Goal: Task Accomplishment & Management: Use online tool/utility

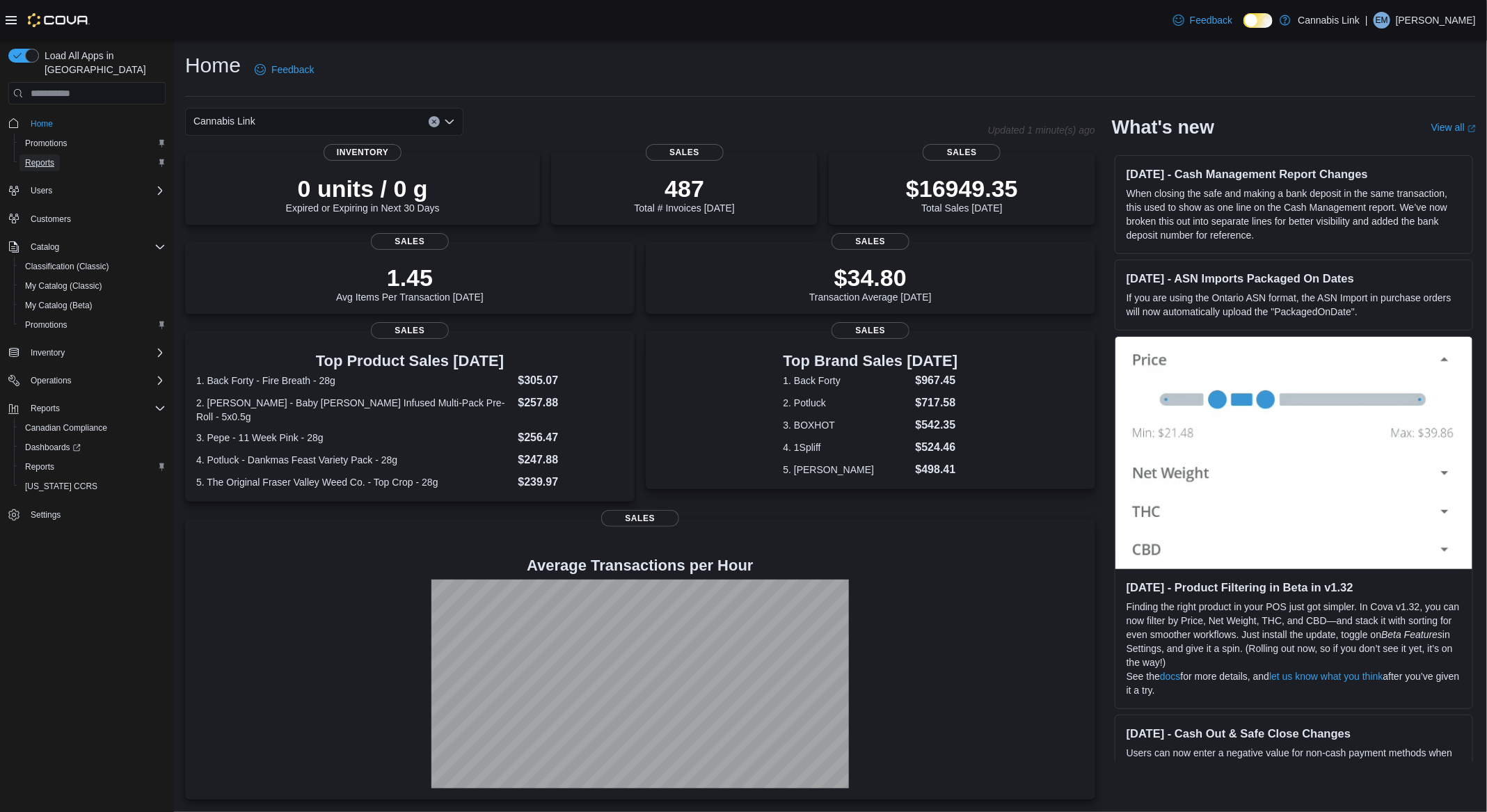
click at [49, 157] on span "Reports" at bounding box center [39, 163] width 29 height 11
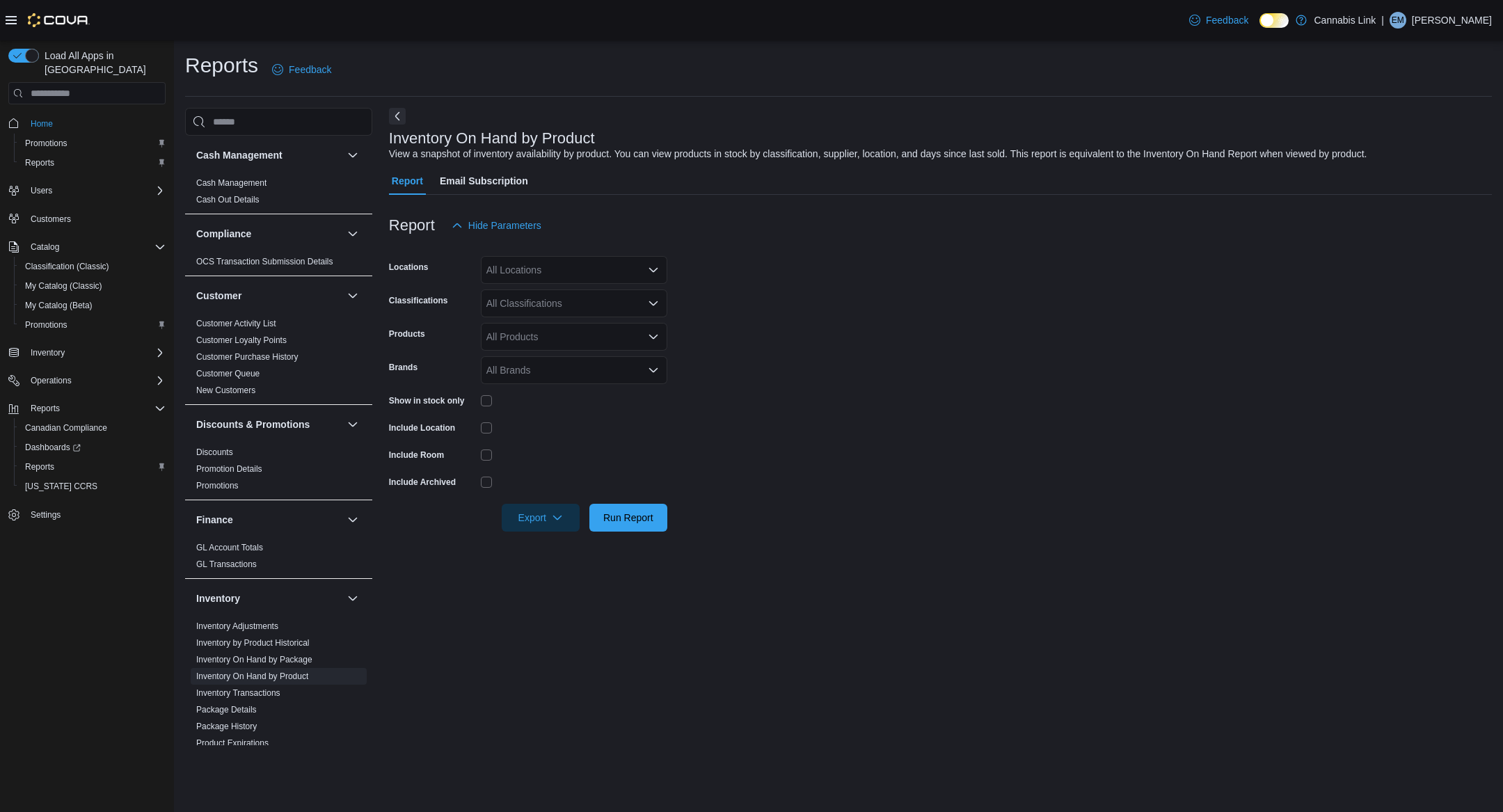
click at [563, 275] on div "All Locations" at bounding box center [574, 269] width 186 height 27
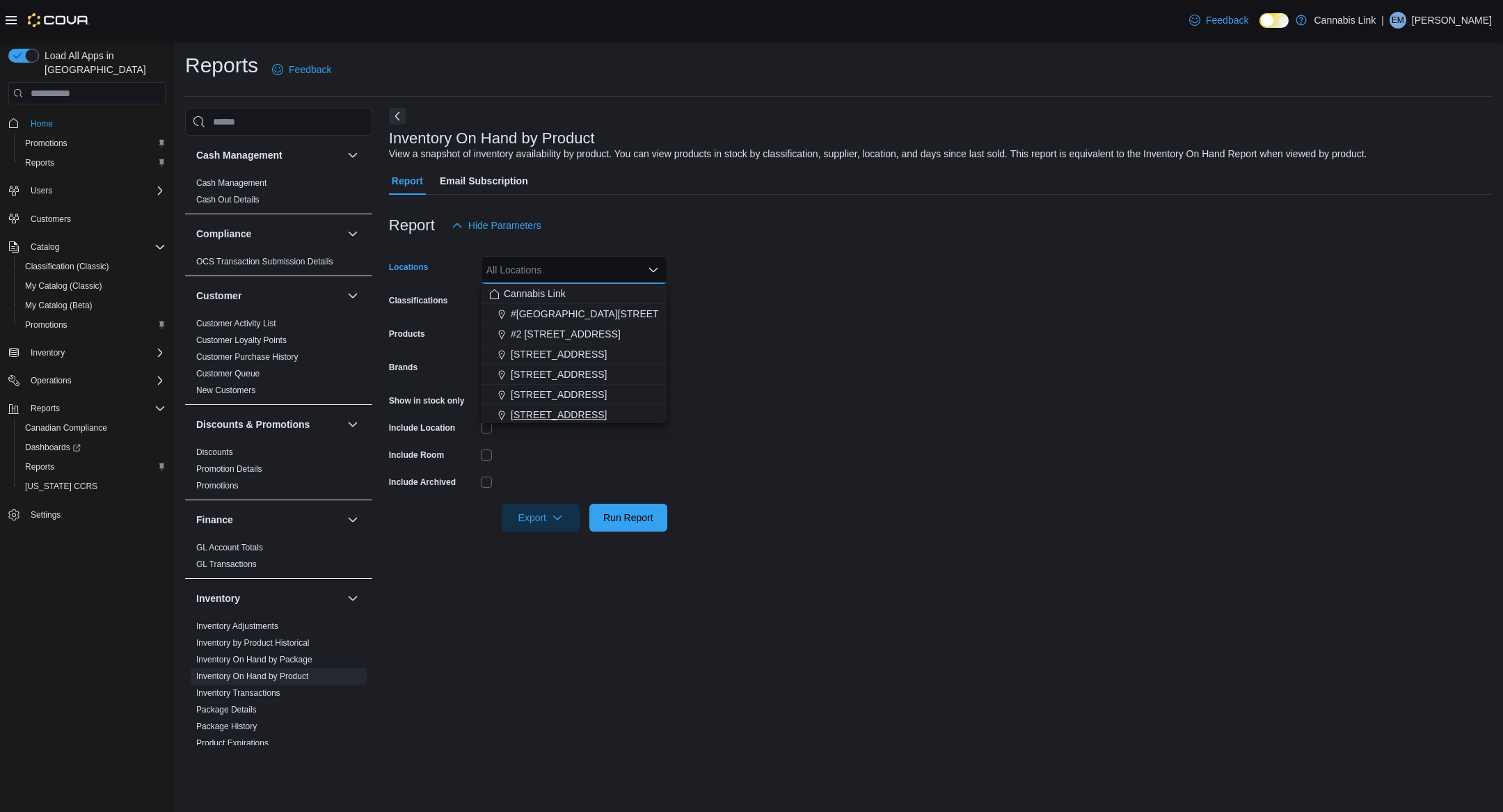
click at [579, 412] on span "[STREET_ADDRESS]" at bounding box center [559, 414] width 96 height 14
click at [510, 435] on div at bounding box center [574, 427] width 186 height 22
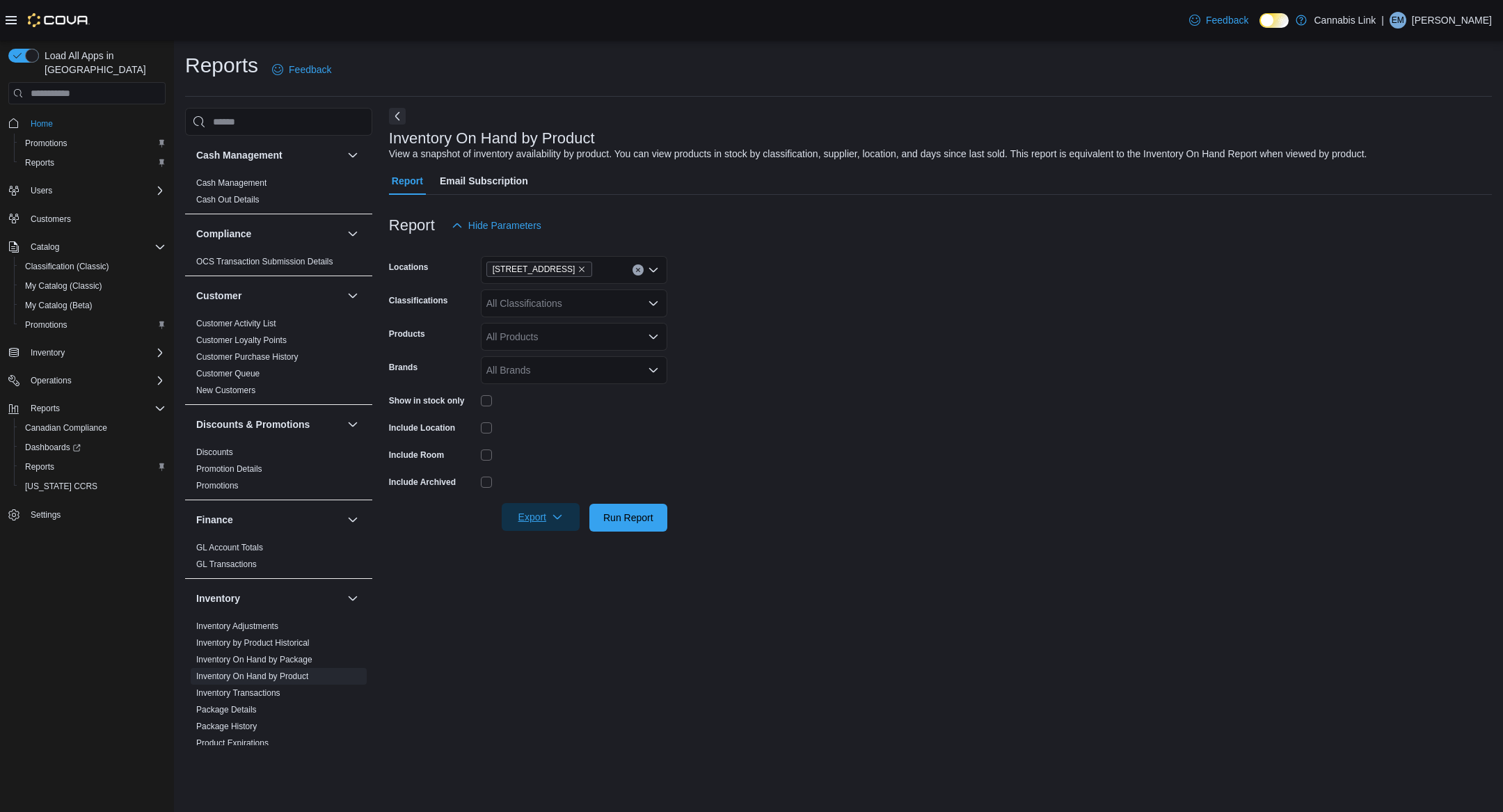
click at [535, 526] on span "Export" at bounding box center [541, 516] width 61 height 27
click at [515, 555] on button "Export to Excel" at bounding box center [542, 544] width 79 height 27
